Goal: Task Accomplishment & Management: Manage account settings

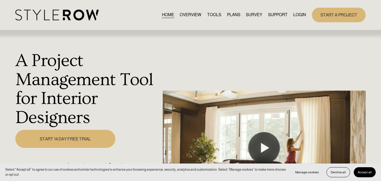
click at [304, 13] on link "LOGIN" at bounding box center [300, 14] width 13 height 7
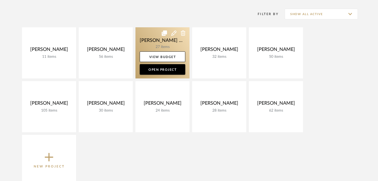
scroll to position [73, 0]
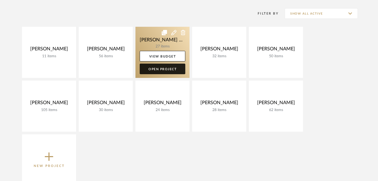
click at [161, 71] on link "Open Project" at bounding box center [163, 69] width 46 height 11
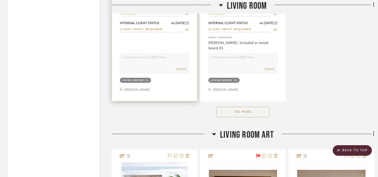
scroll to position [758, 0]
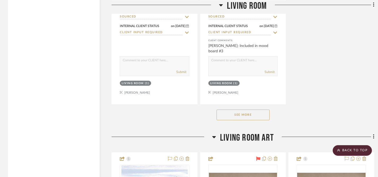
click at [229, 109] on button "See More" at bounding box center [242, 114] width 53 height 11
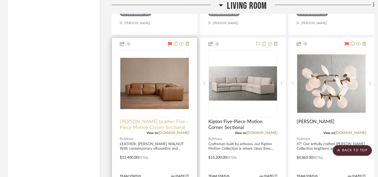
scroll to position [1299, 0]
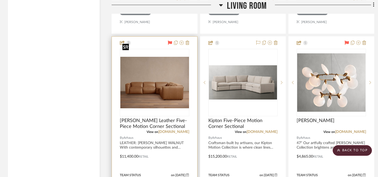
click at [153, 71] on img "0" at bounding box center [154, 82] width 69 height 51
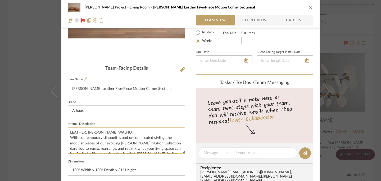
scroll to position [99, 0]
drag, startPoint x: 70, startPoint y: 89, endPoint x: 160, endPoint y: 91, distance: 90.1
click at [160, 91] on input "Coburn Leather Five-Piece Motion Corner Sectional" at bounding box center [127, 89] width 118 height 11
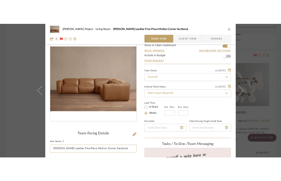
scroll to position [26, 0]
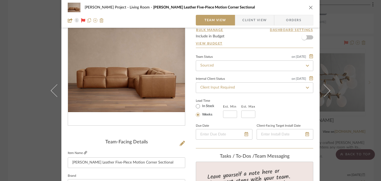
click at [84, 153] on icon at bounding box center [85, 152] width 3 height 3
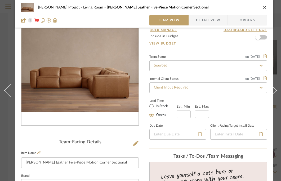
click at [264, 7] on icon "close" at bounding box center [265, 7] width 4 height 4
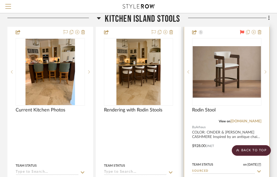
scroll to position [2327, 104]
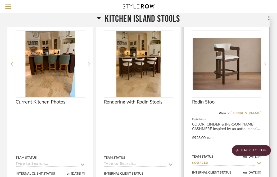
click at [196, 109] on div at bounding box center [226, 134] width 85 height 233
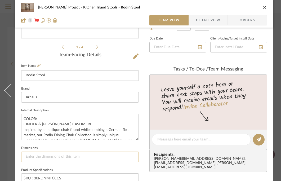
scroll to position [113, 0]
click at [24, 118] on textarea "COLOR: CINDER & MATERA CASHMERE Inspired by an antique chair found while combin…" at bounding box center [80, 127] width 118 height 26
drag, startPoint x: 24, startPoint y: 118, endPoint x: 90, endPoint y: 122, distance: 65.5
click at [90, 122] on textarea "COLOR: CINDER & MATERA CASHMERE Inspired by an antique chair found while combin…" at bounding box center [80, 127] width 118 height 26
click at [263, 8] on icon "close" at bounding box center [265, 7] width 4 height 4
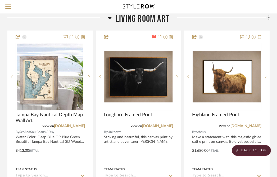
scroll to position [1794, 104]
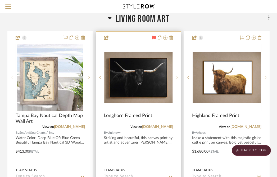
click at [124, 122] on div at bounding box center [138, 148] width 85 height 232
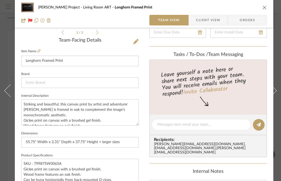
scroll to position [124, 0]
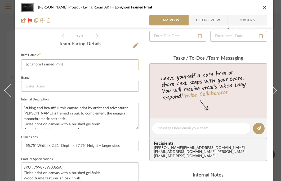
drag, startPoint x: 25, startPoint y: 65, endPoint x: 75, endPoint y: 66, distance: 50.1
click at [75, 66] on input "Longhorn Framed Print" at bounding box center [80, 64] width 118 height 11
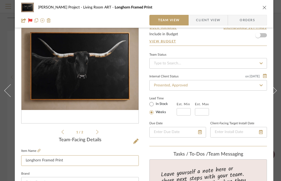
scroll to position [0, 0]
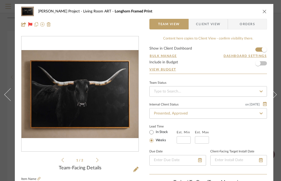
click at [264, 12] on icon "close" at bounding box center [265, 11] width 4 height 4
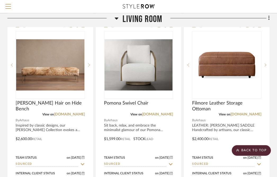
scroll to position [814, 104]
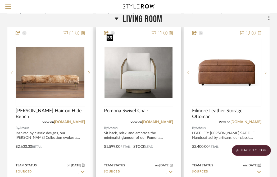
click at [132, 68] on img "0" at bounding box center [139, 72] width 68 height 51
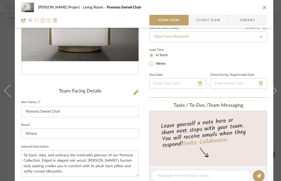
scroll to position [77, 0]
drag, startPoint x: 26, startPoint y: 112, endPoint x: 65, endPoint y: 115, distance: 39.1
click at [65, 115] on input "Pomona Swivel Chair" at bounding box center [80, 111] width 118 height 11
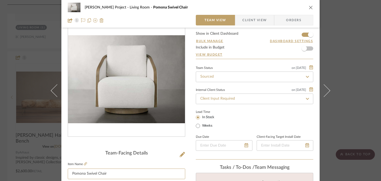
scroll to position [13, 0]
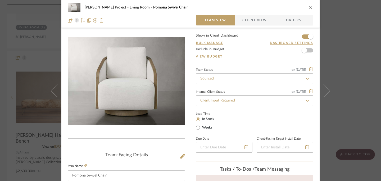
click at [310, 5] on icon "close" at bounding box center [311, 7] width 4 height 4
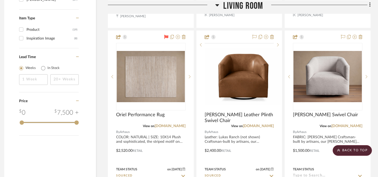
scroll to position [599, 4]
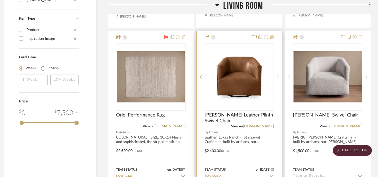
click at [273, 35] on icon at bounding box center [272, 37] width 4 height 4
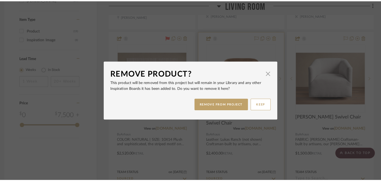
scroll to position [0, 0]
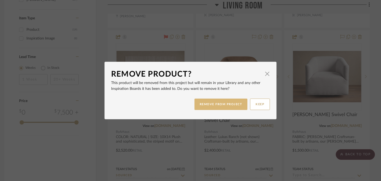
click at [220, 103] on button "REMOVE FROM PROJECT" at bounding box center [221, 104] width 53 height 11
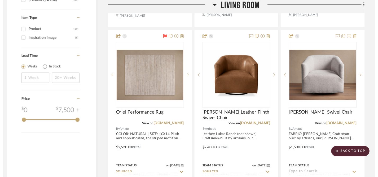
scroll to position [599, 4]
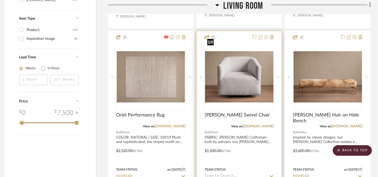
click at [241, 63] on img "0" at bounding box center [239, 76] width 68 height 51
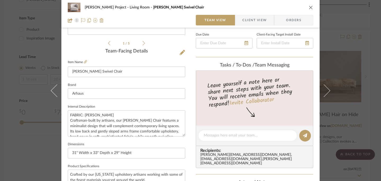
scroll to position [117, 0]
click at [84, 62] on icon at bounding box center [85, 61] width 3 height 3
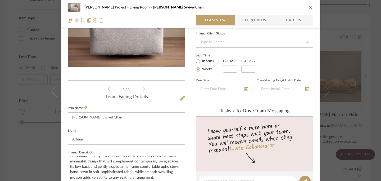
scroll to position [80, 0]
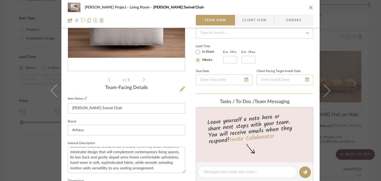
click at [180, 90] on icon at bounding box center [182, 88] width 5 height 5
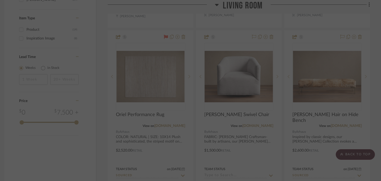
scroll to position [0, 0]
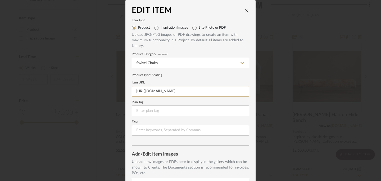
drag, startPoint x: 203, startPoint y: 92, endPoint x: 123, endPoint y: 89, distance: 80.1
click at [123, 89] on div "Edit Item Item Type Product Inspiration Images Site Photo or PDF Upload JPG/PNG…" at bounding box center [190, 90] width 381 height 181
paste input "roducts/ellison-swivel-chair/?nosto=productcategory-nosto-3&variant=43141447254…"
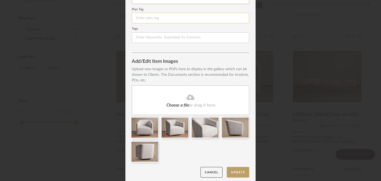
scroll to position [96, 0]
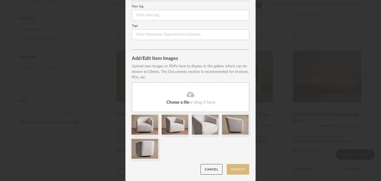
type input "https://www.arhaus.com/products/ellison-swivel-chair/?nosto=productcategory-nos…"
click at [237, 170] on button "Update" at bounding box center [238, 169] width 23 height 11
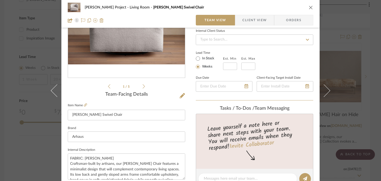
scroll to position [80, 0]
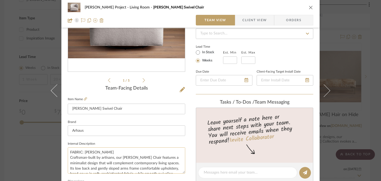
drag, startPoint x: 68, startPoint y: 151, endPoint x: 115, endPoint y: 154, distance: 47.0
click at [115, 154] on textarea "FABRIC: HEIDI ALABASTER Craftsman-built by artisans, our Ellison Swivel Chair f…" at bounding box center [127, 160] width 118 height 26
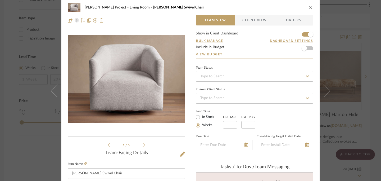
scroll to position [0, 0]
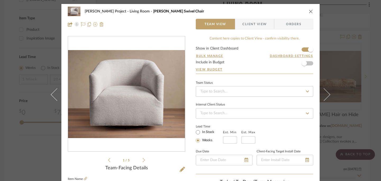
click at [310, 10] on icon "close" at bounding box center [311, 11] width 4 height 4
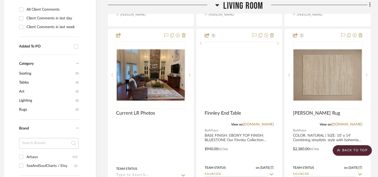
scroll to position [364, 4]
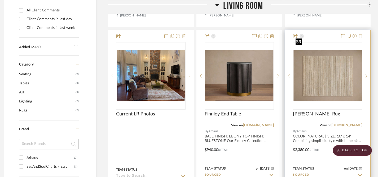
click at [322, 72] on img "0" at bounding box center [327, 75] width 68 height 51
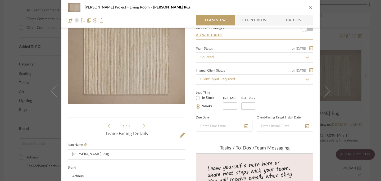
scroll to position [0, 0]
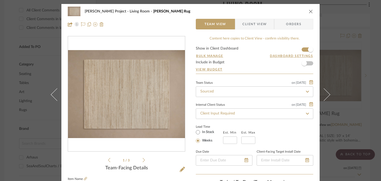
click at [310, 14] on button "close" at bounding box center [311, 11] width 5 height 5
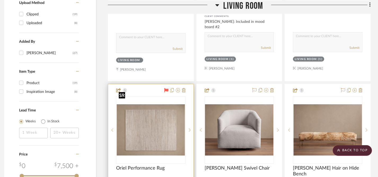
click at [144, 128] on img "0" at bounding box center [151, 129] width 68 height 51
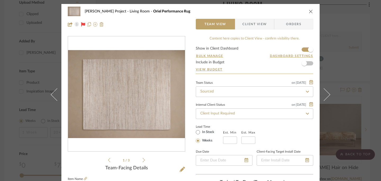
click at [309, 12] on icon "close" at bounding box center [311, 11] width 4 height 4
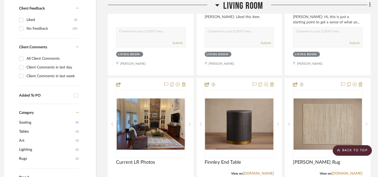
scroll to position [318, 4]
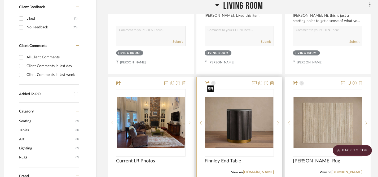
click at [247, 111] on img "0" at bounding box center [239, 122] width 68 height 51
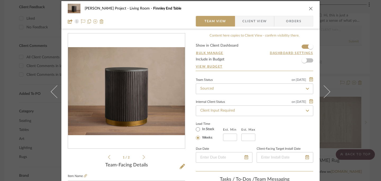
scroll to position [0, 0]
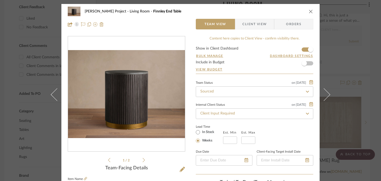
click at [310, 12] on icon "close" at bounding box center [311, 11] width 4 height 4
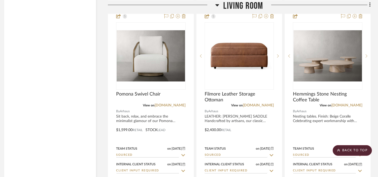
scroll to position [856, 4]
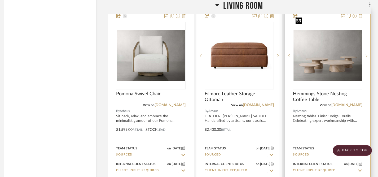
click at [329, 49] on img "0" at bounding box center [327, 55] width 68 height 51
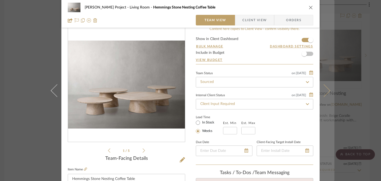
scroll to position [0, 0]
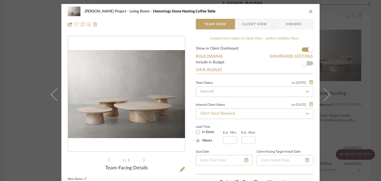
click at [310, 11] on icon "close" at bounding box center [311, 11] width 4 height 4
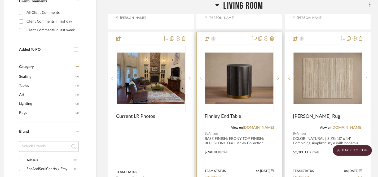
scroll to position [365, 4]
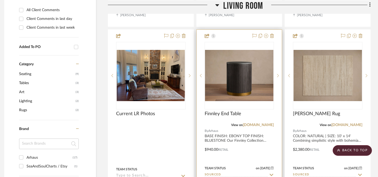
click at [205, 122] on div at bounding box center [239, 146] width 85 height 233
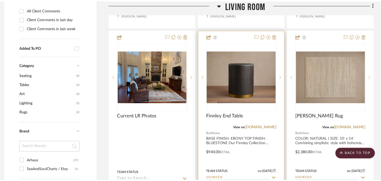
scroll to position [0, 0]
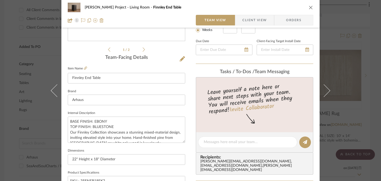
scroll to position [112, 0]
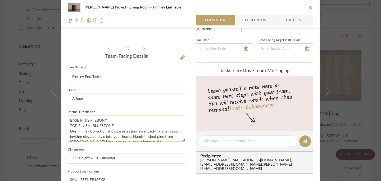
drag, startPoint x: 68, startPoint y: 120, endPoint x: 116, endPoint y: 126, distance: 48.9
click at [116, 126] on textarea "BASE FINISH: EBONY TOP FINISH: BLUESTONE Our Finnley Collection showcases a stu…" at bounding box center [127, 128] width 118 height 26
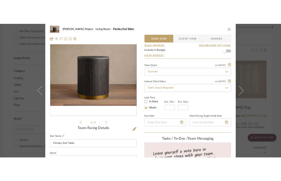
scroll to position [0, 0]
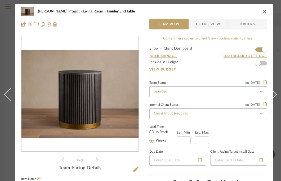
click at [263, 11] on icon "close" at bounding box center [265, 11] width 4 height 4
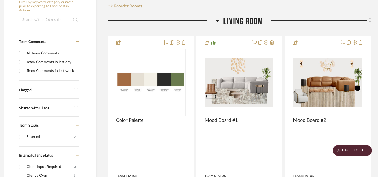
scroll to position [118, 4]
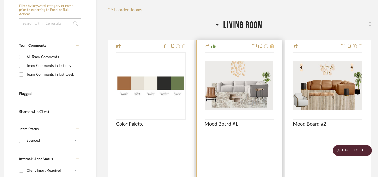
click at [272, 44] on icon at bounding box center [272, 46] width 4 height 4
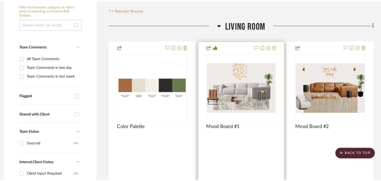
scroll to position [0, 0]
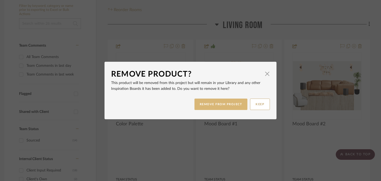
click at [222, 105] on button "REMOVE FROM PROJECT" at bounding box center [221, 104] width 53 height 11
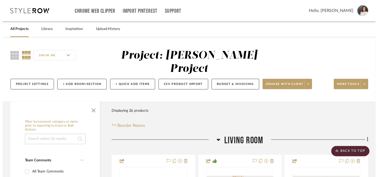
scroll to position [118, 4]
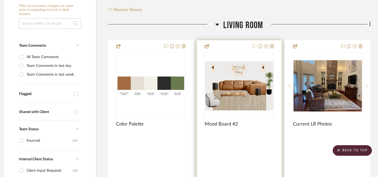
click at [255, 44] on icon at bounding box center [254, 46] width 4 height 4
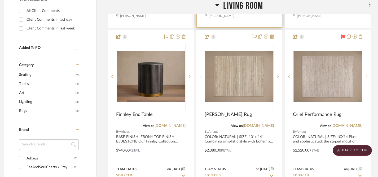
scroll to position [364, 4]
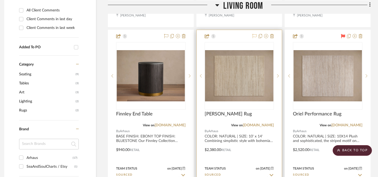
click at [254, 34] on icon at bounding box center [254, 36] width 4 height 4
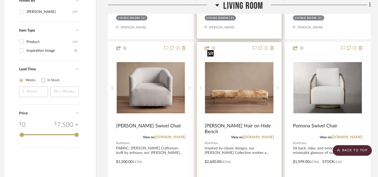
scroll to position [584, 4]
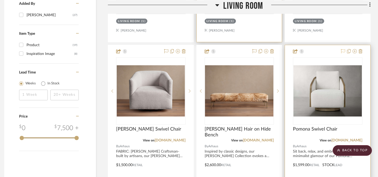
click at [343, 49] on icon at bounding box center [343, 51] width 4 height 4
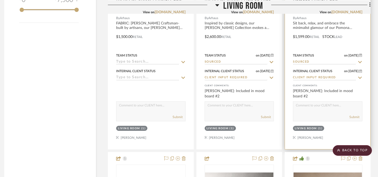
scroll to position [710, 4]
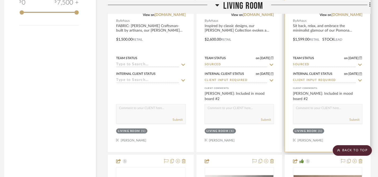
click at [359, 79] on icon at bounding box center [360, 80] width 4 height 2
click at [359, 79] on icon at bounding box center [359, 80] width 3 height 3
type input "10/3/2025"
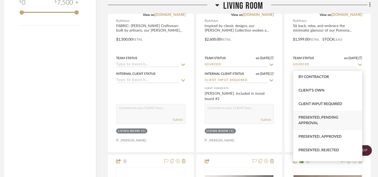
scroll to position [19, 0]
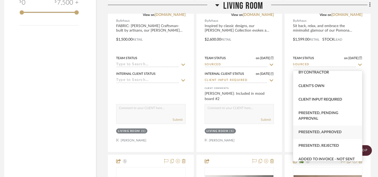
click at [321, 131] on span "Presented, Approved" at bounding box center [319, 132] width 43 height 4
type input "Presented, Approved"
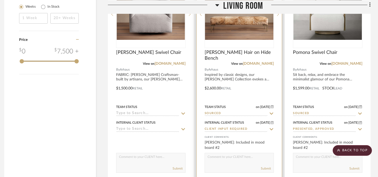
scroll to position [661, 4]
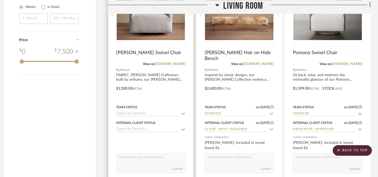
click at [183, 118] on div at bounding box center [150, 85] width 85 height 232
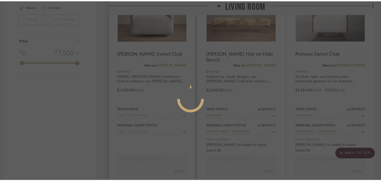
scroll to position [0, 0]
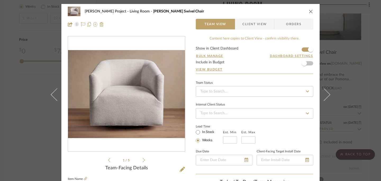
click at [305, 113] on icon at bounding box center [307, 114] width 5 height 4
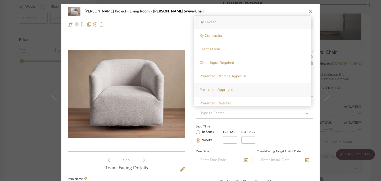
click at [229, 88] on span "Presented, Approved" at bounding box center [217, 90] width 34 height 4
type input "10/3/2025"
type input "Presented, Approved"
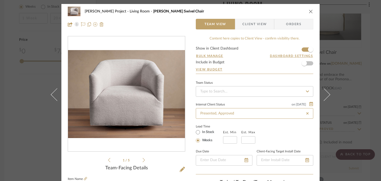
type input "10/3/2025"
type input "Presented, Approved"
click at [309, 12] on icon "close" at bounding box center [311, 11] width 4 height 4
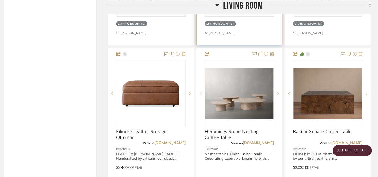
scroll to position [815, 4]
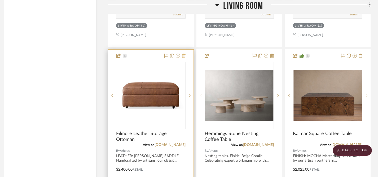
click at [184, 54] on icon at bounding box center [184, 56] width 4 height 4
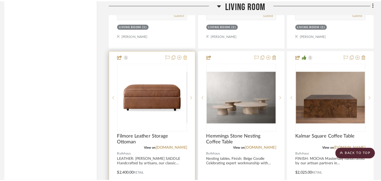
scroll to position [0, 0]
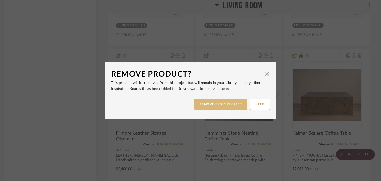
click at [218, 105] on button "REMOVE FROM PROJECT" at bounding box center [221, 104] width 53 height 11
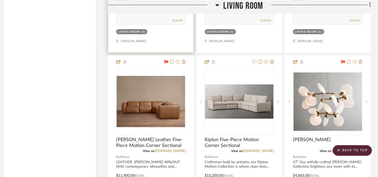
scroll to position [1042, 4]
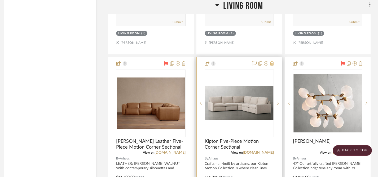
click at [272, 61] on icon at bounding box center [272, 63] width 4 height 4
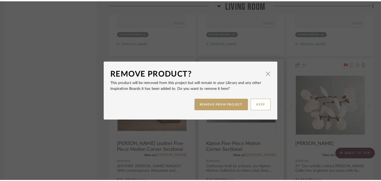
scroll to position [0, 0]
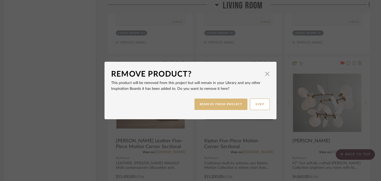
click at [232, 103] on button "REMOVE FROM PROJECT" at bounding box center [221, 104] width 53 height 11
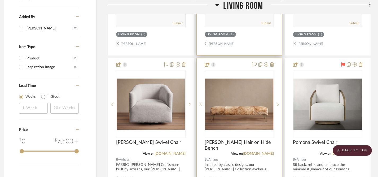
scroll to position [572, 4]
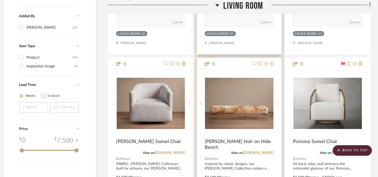
click at [272, 61] on icon at bounding box center [272, 63] width 4 height 4
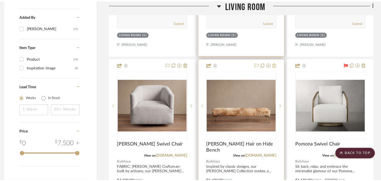
scroll to position [0, 0]
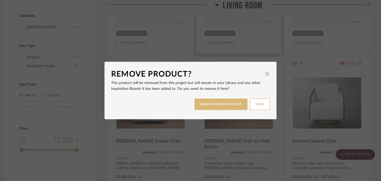
click at [231, 105] on button "REMOVE FROM PROJECT" at bounding box center [221, 104] width 53 height 11
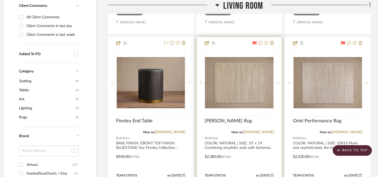
scroll to position [358, 4]
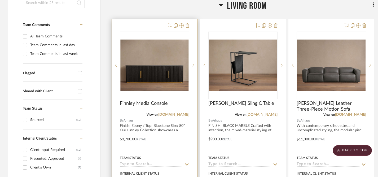
scroll to position [138, 0]
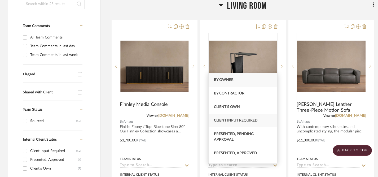
click at [256, 121] on span "Client Input Required" at bounding box center [236, 120] width 44 height 4
type input "10/3/2025"
type input "Client Input Required"
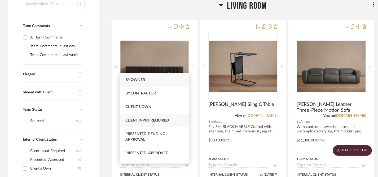
click at [176, 122] on div "Client Input Required" at bounding box center [154, 121] width 69 height 14
type input "10/3/2025"
type input "Client Input Required"
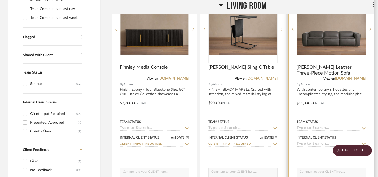
scroll to position [177, 0]
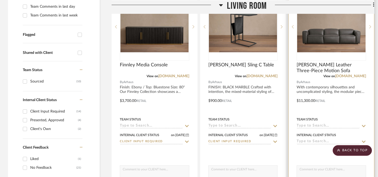
click at [363, 139] on icon at bounding box center [363, 141] width 5 height 4
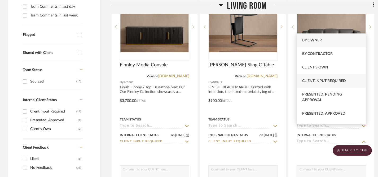
click at [326, 83] on span "Client Input Required" at bounding box center [324, 81] width 44 height 4
type input "10/3/2025"
type input "Client Input Required"
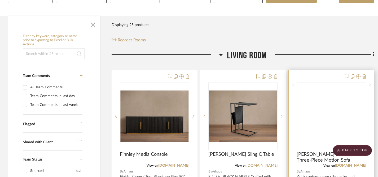
scroll to position [87, 0]
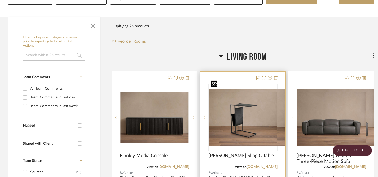
click at [256, 110] on div at bounding box center [242, 117] width 69 height 67
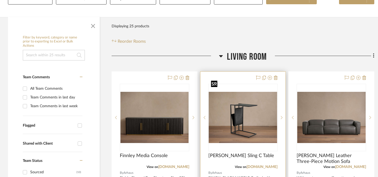
click at [250, 98] on img "0" at bounding box center [243, 117] width 68 height 51
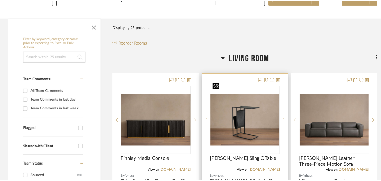
scroll to position [0, 0]
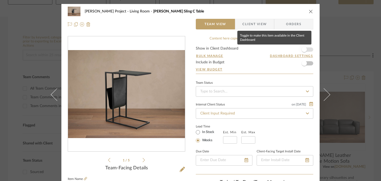
click at [303, 50] on span "button" at bounding box center [304, 49] width 5 height 5
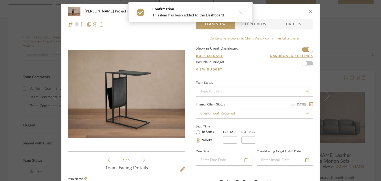
click at [310, 11] on icon "close" at bounding box center [311, 11] width 4 height 4
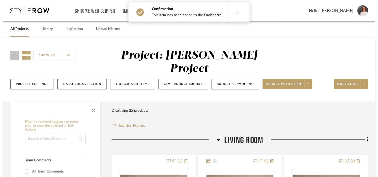
scroll to position [87, 0]
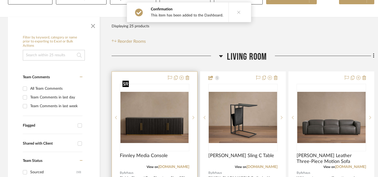
click at [165, 114] on img "0" at bounding box center [154, 117] width 68 height 51
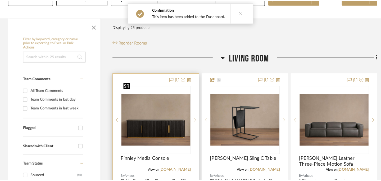
scroll to position [0, 0]
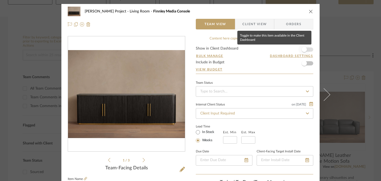
click at [304, 50] on span "button" at bounding box center [304, 49] width 5 height 5
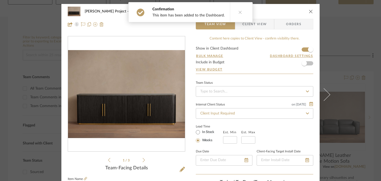
click at [310, 13] on icon "close" at bounding box center [311, 11] width 4 height 4
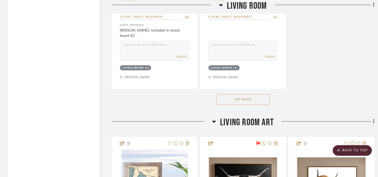
scroll to position [777, 0]
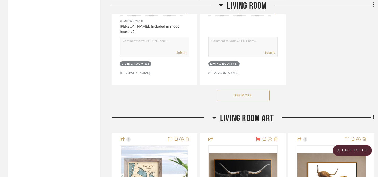
click at [252, 90] on button "See More" at bounding box center [242, 95] width 53 height 11
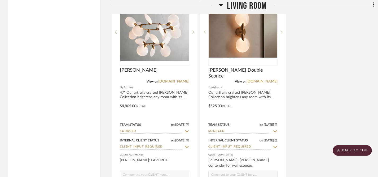
scroll to position [1350, 0]
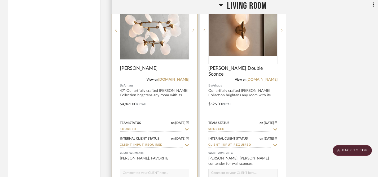
click at [186, 143] on icon at bounding box center [186, 145] width 5 height 4
click at [186, 144] on icon at bounding box center [186, 145] width 3 height 3
type input "10/3/2025"
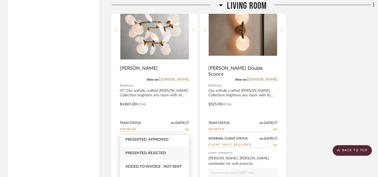
scroll to position [71, 0]
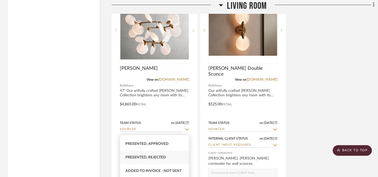
click at [161, 144] on span "Presented, Approved" at bounding box center [146, 144] width 43 height 4
type input "Presented, Approved"
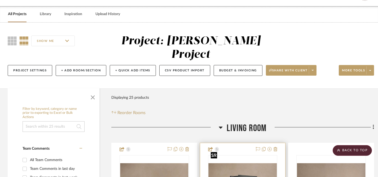
scroll to position [0, 0]
